Goal: Task Accomplishment & Management: Use online tool/utility

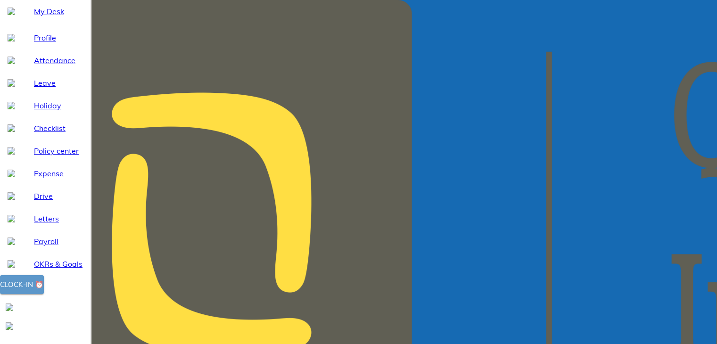
click at [44, 294] on button "Clock-in ⏰" at bounding box center [22, 284] width 44 height 19
